Goal: Navigation & Orientation: Find specific page/section

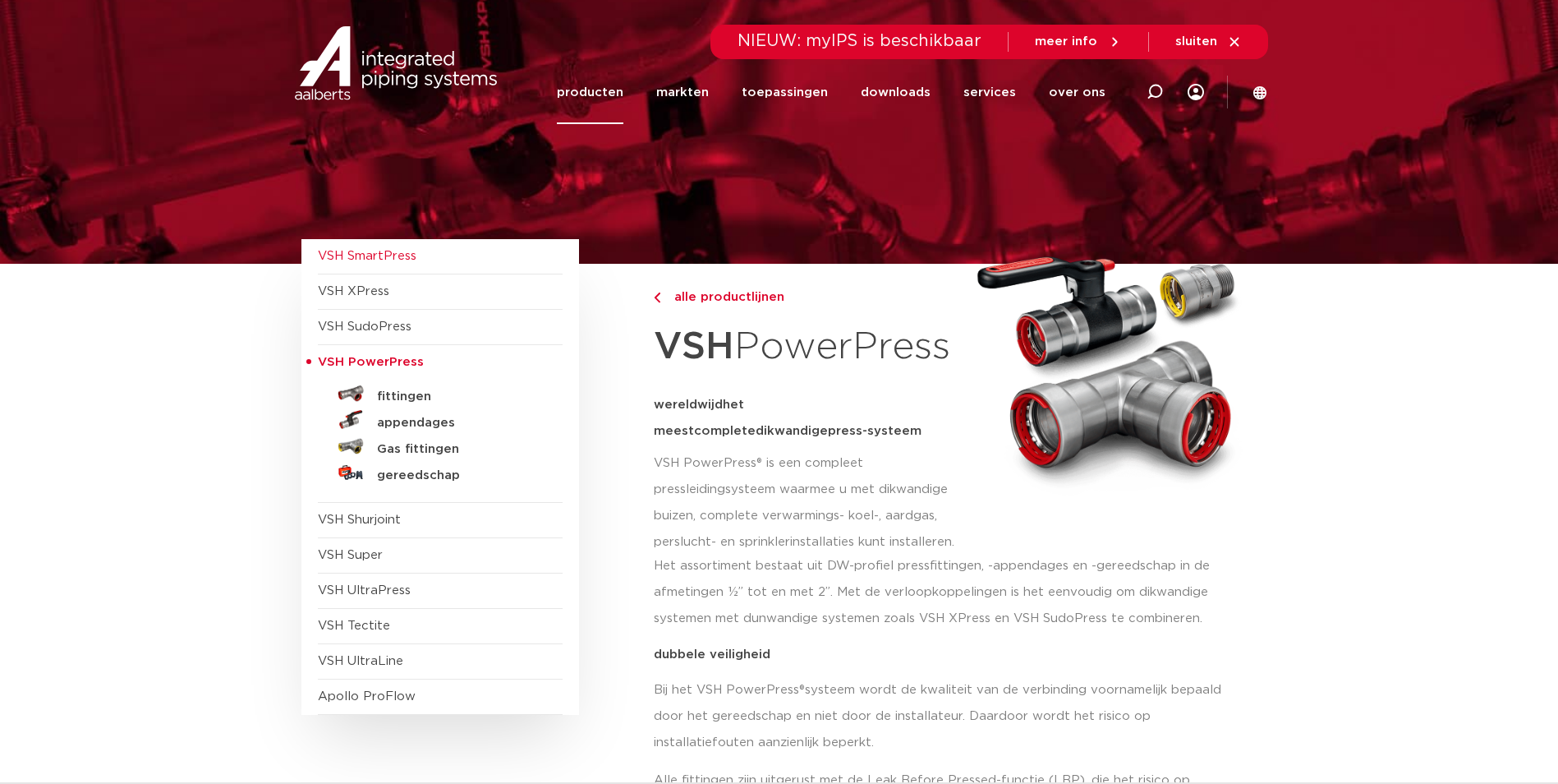
click at [400, 254] on span "VSH SmartPress" at bounding box center [366, 255] width 98 height 12
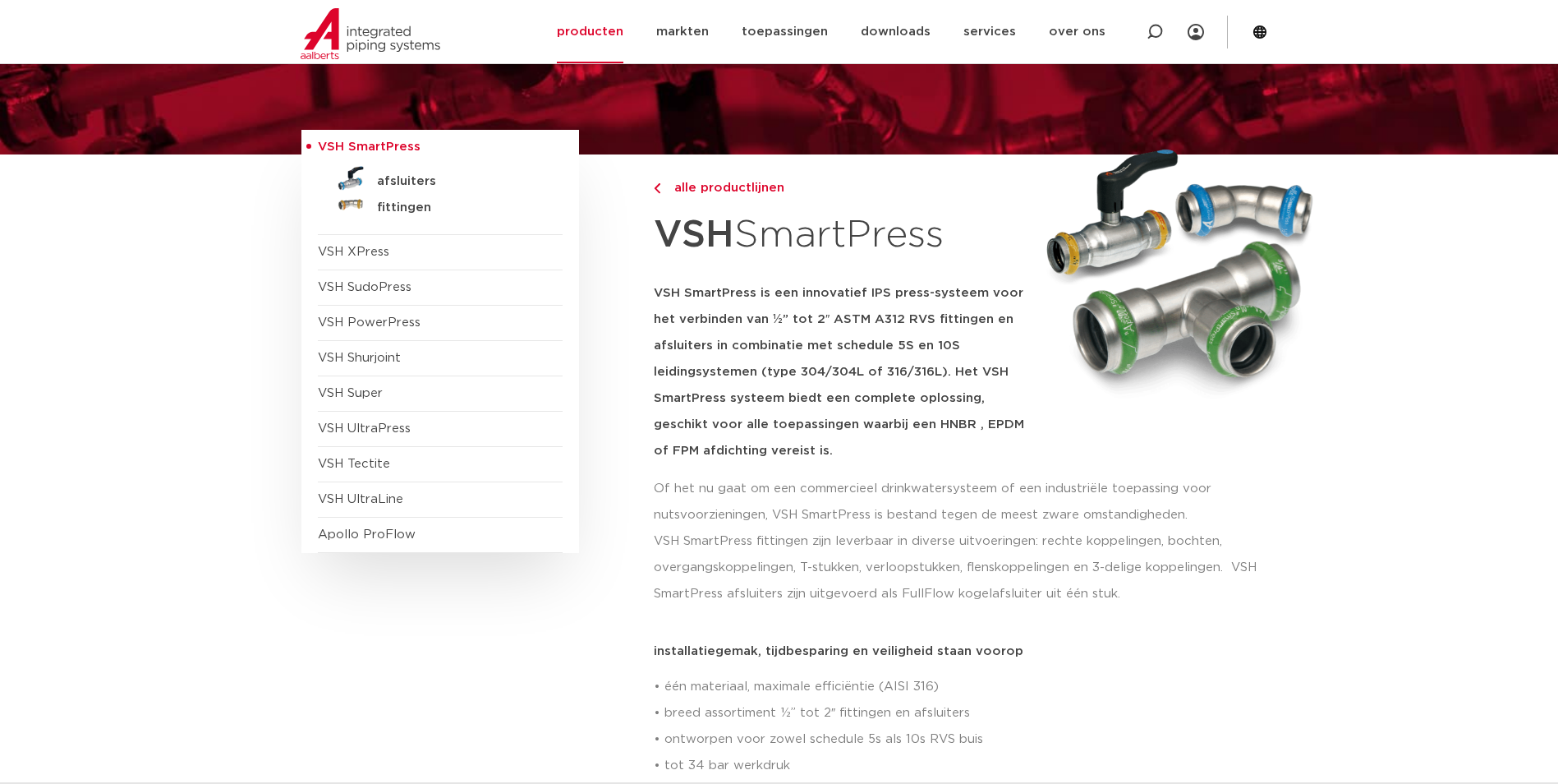
scroll to position [82, 0]
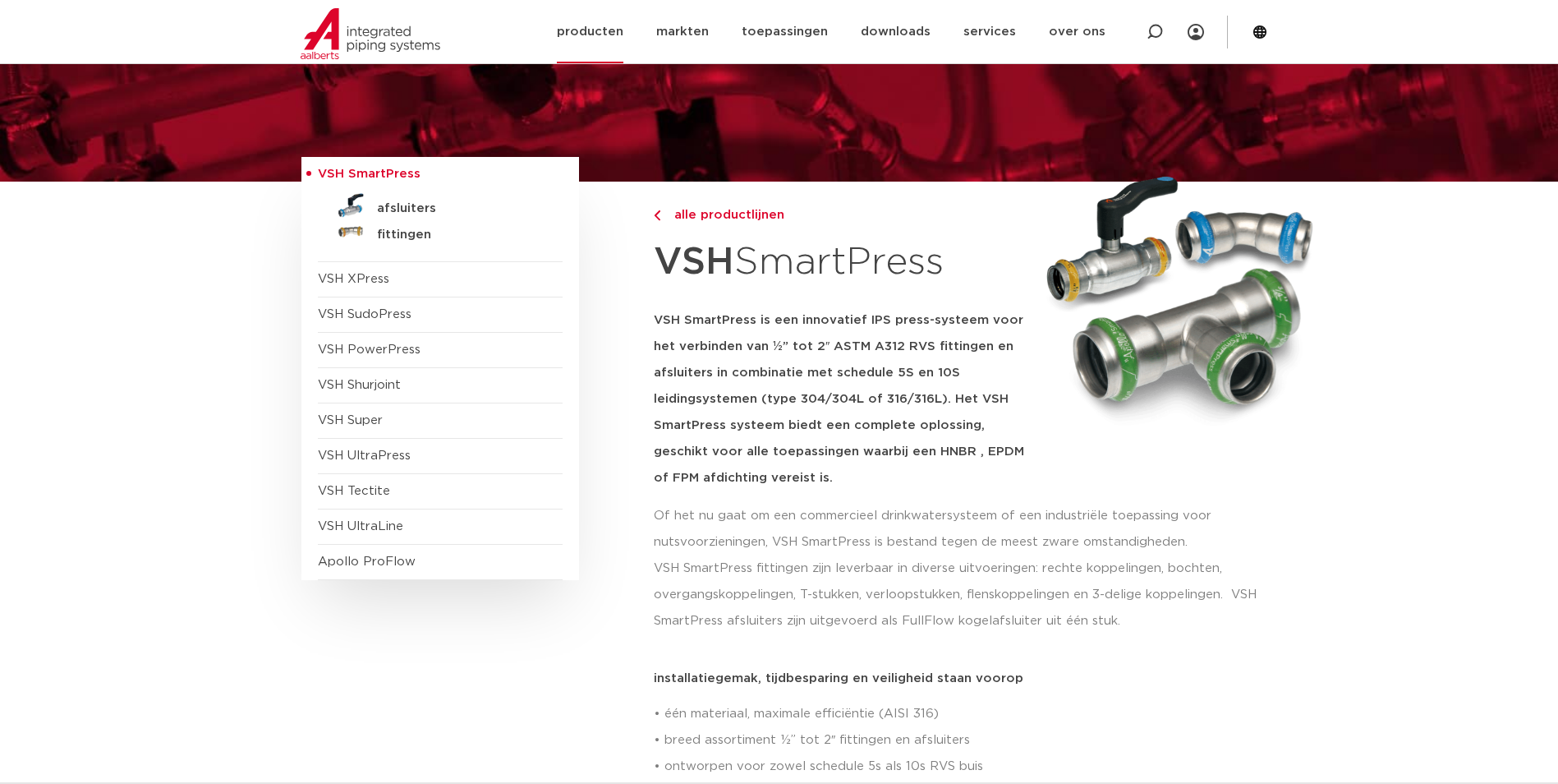
click at [605, 28] on link "producten" at bounding box center [590, 31] width 66 height 63
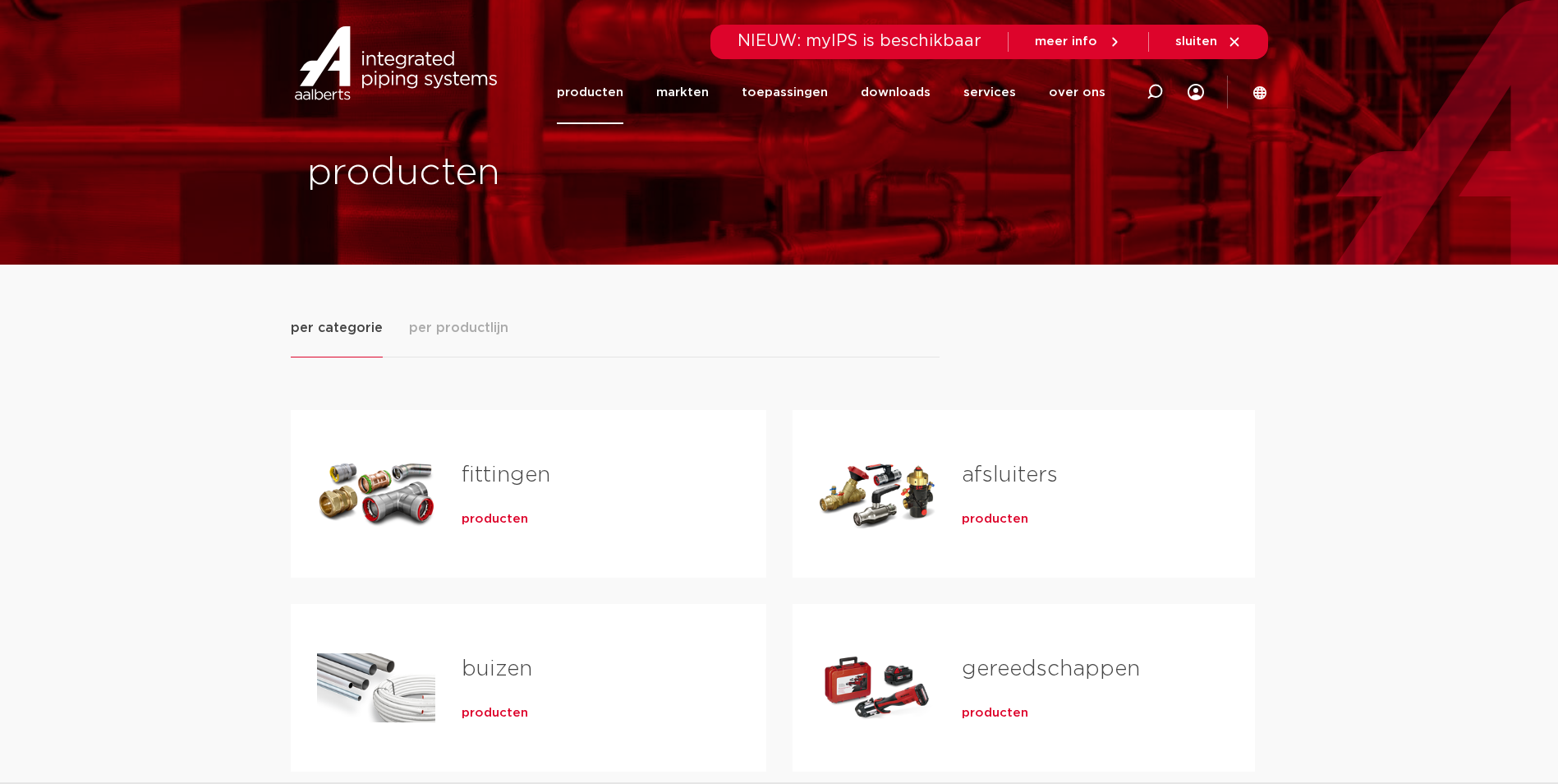
click at [464, 326] on span "per productlijn" at bounding box center [459, 327] width 99 height 19
